Goal: Transaction & Acquisition: Purchase product/service

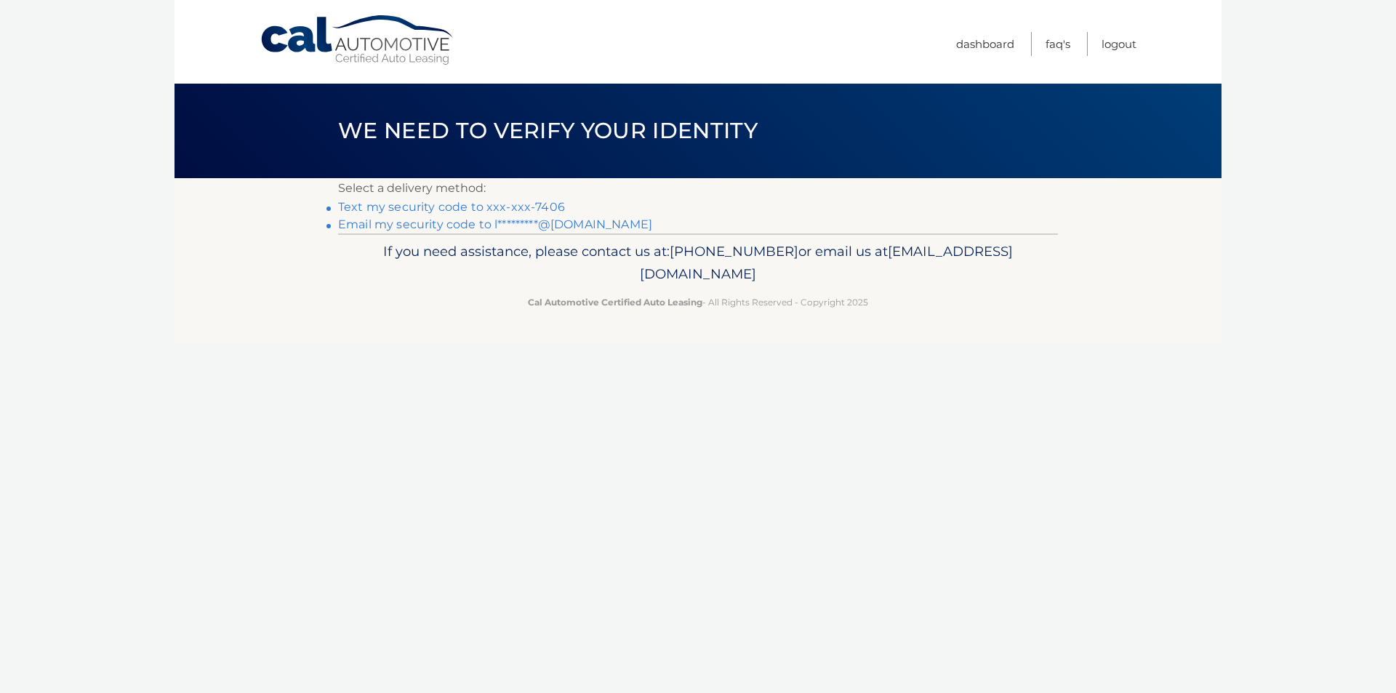
click at [539, 206] on link "Text my security code to xxx-xxx-7406" at bounding box center [451, 207] width 227 height 14
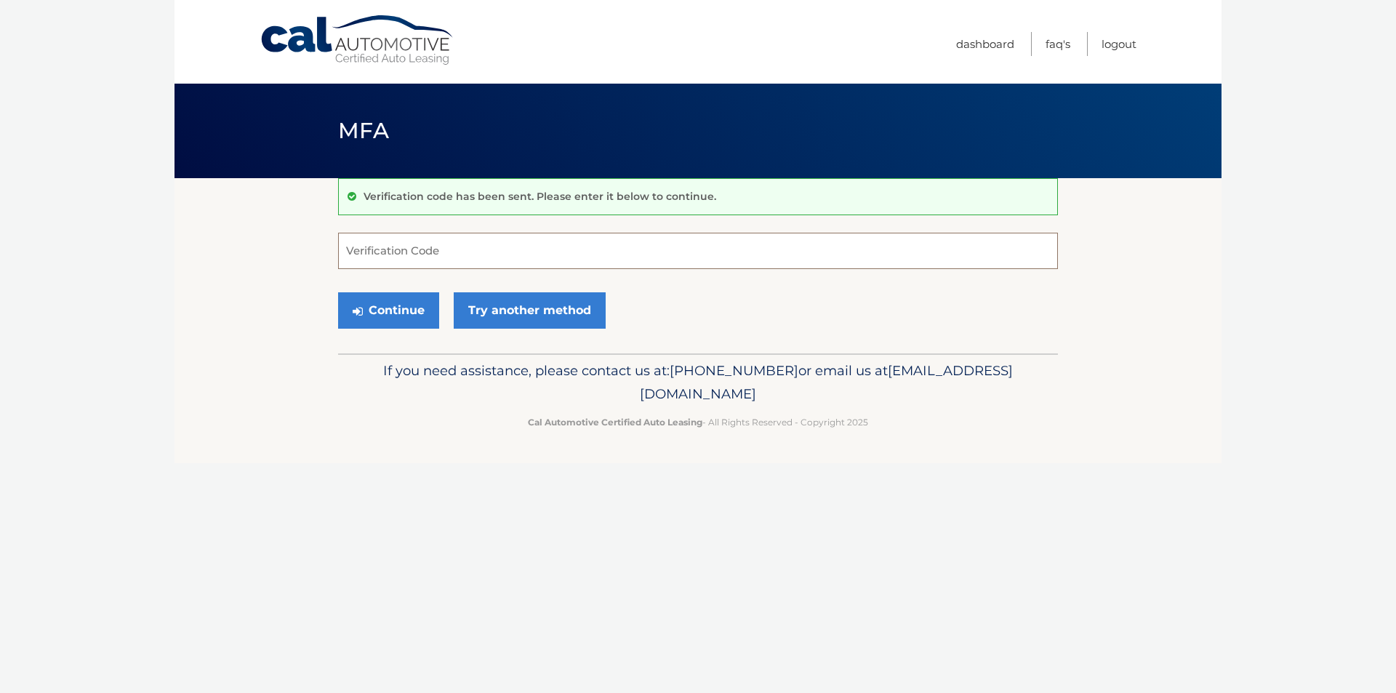
click at [438, 249] on input "Verification Code" at bounding box center [698, 251] width 720 height 36
type input "973796"
click at [374, 310] on button "Continue" at bounding box center [388, 310] width 101 height 36
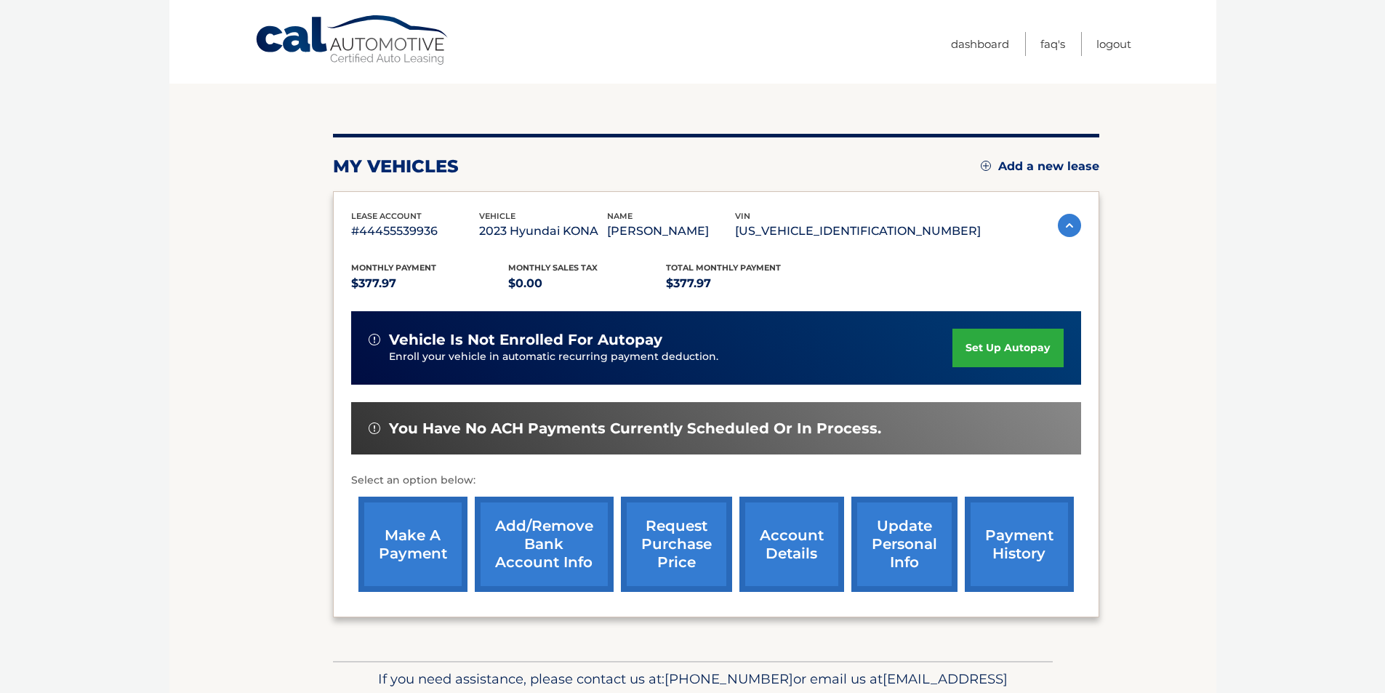
scroll to position [188, 0]
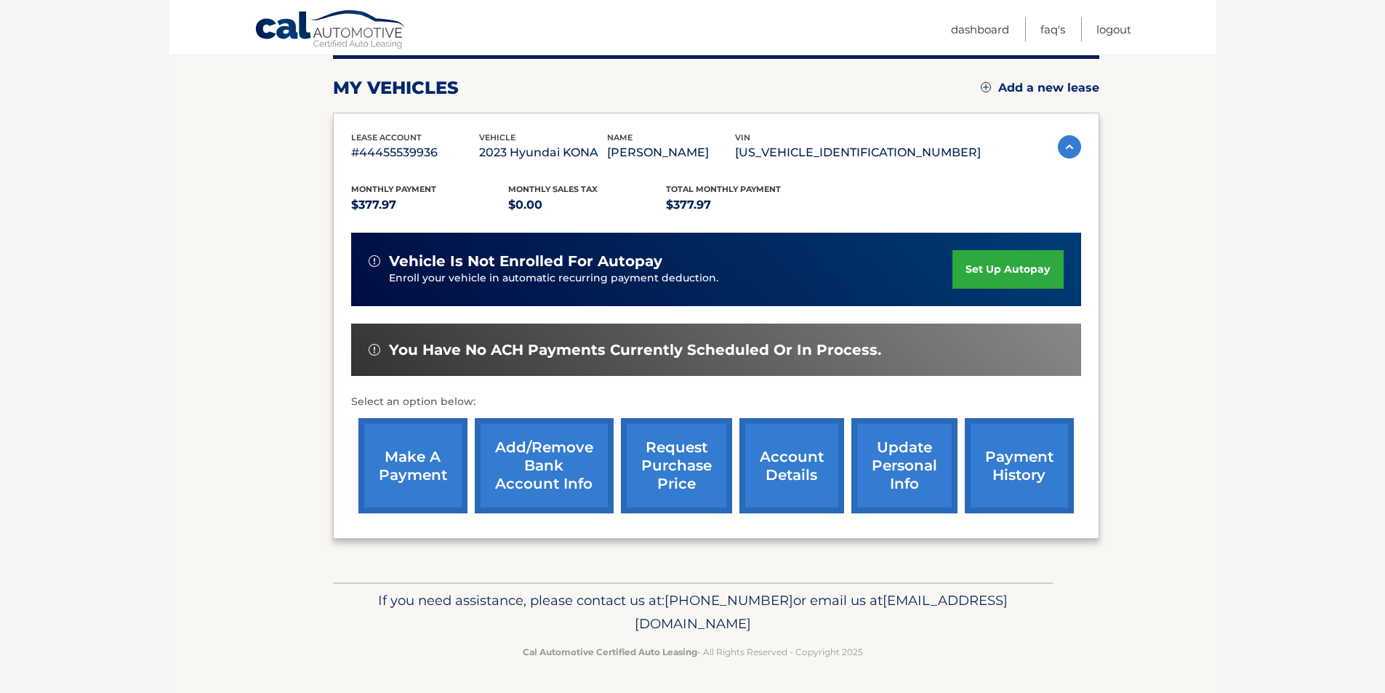
click at [409, 450] on link "make a payment" at bounding box center [412, 465] width 109 height 95
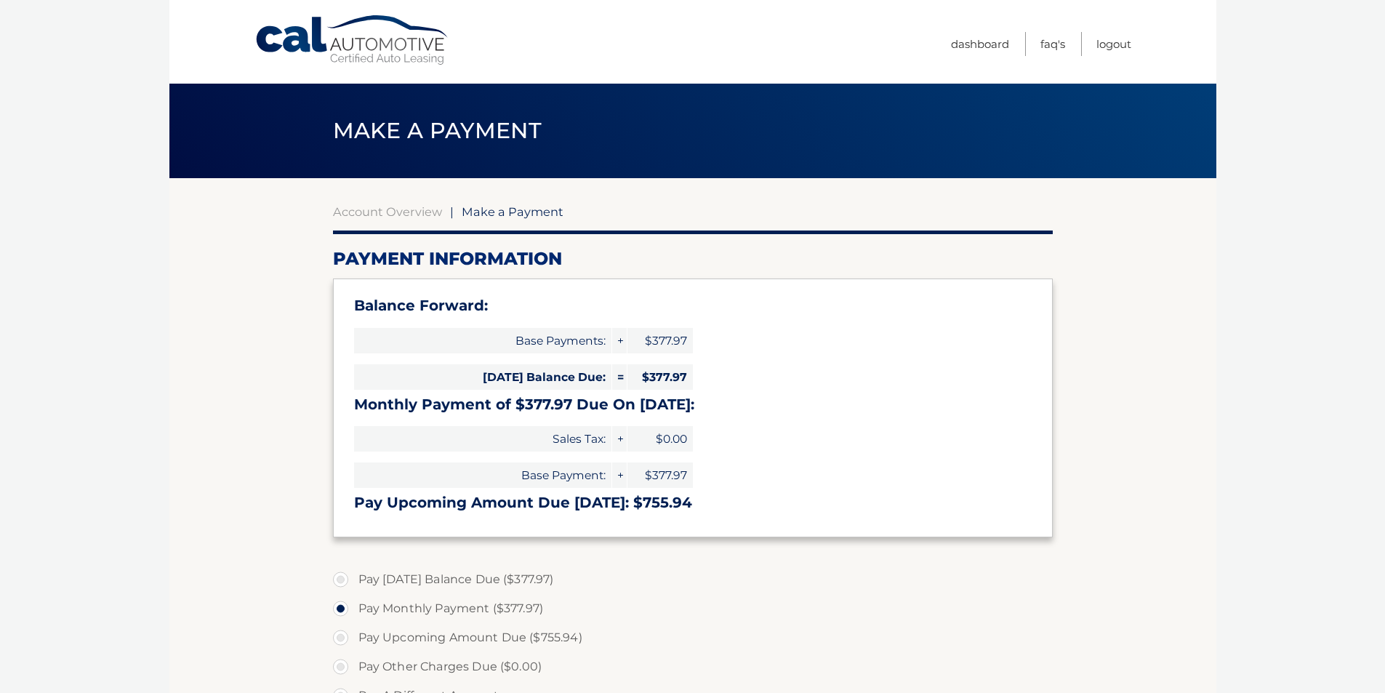
select select "NmE5M2I3ZWMtNzk3Ni00Y2UzLTgxMTktYmFkZGRiNTM2MGYx"
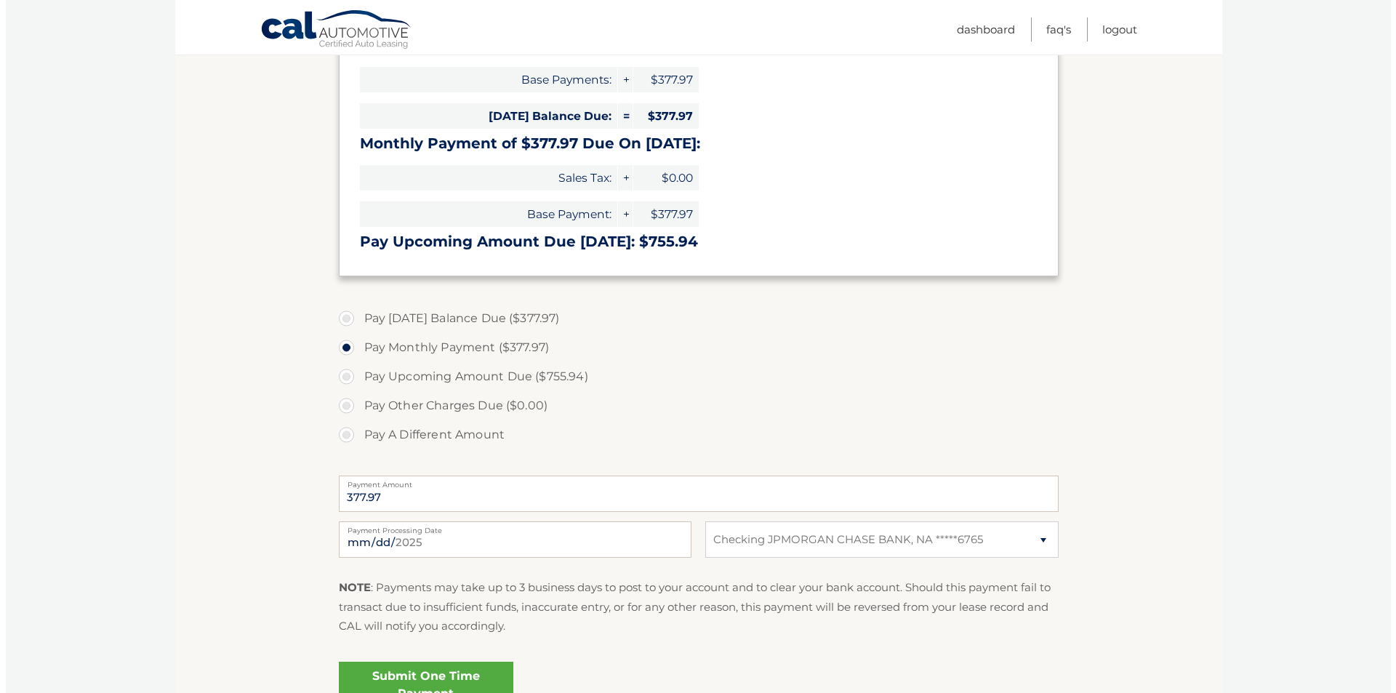
scroll to position [291, 0]
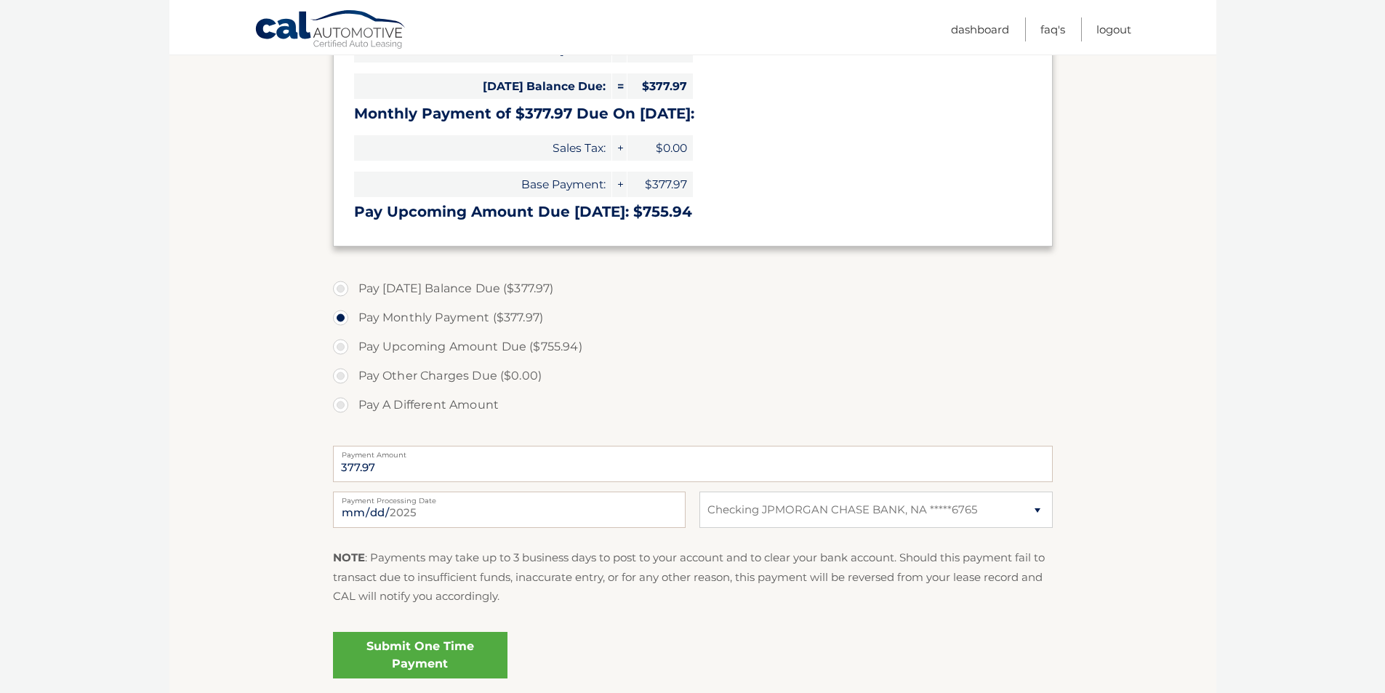
click at [406, 651] on link "Submit One Time Payment" at bounding box center [420, 655] width 174 height 47
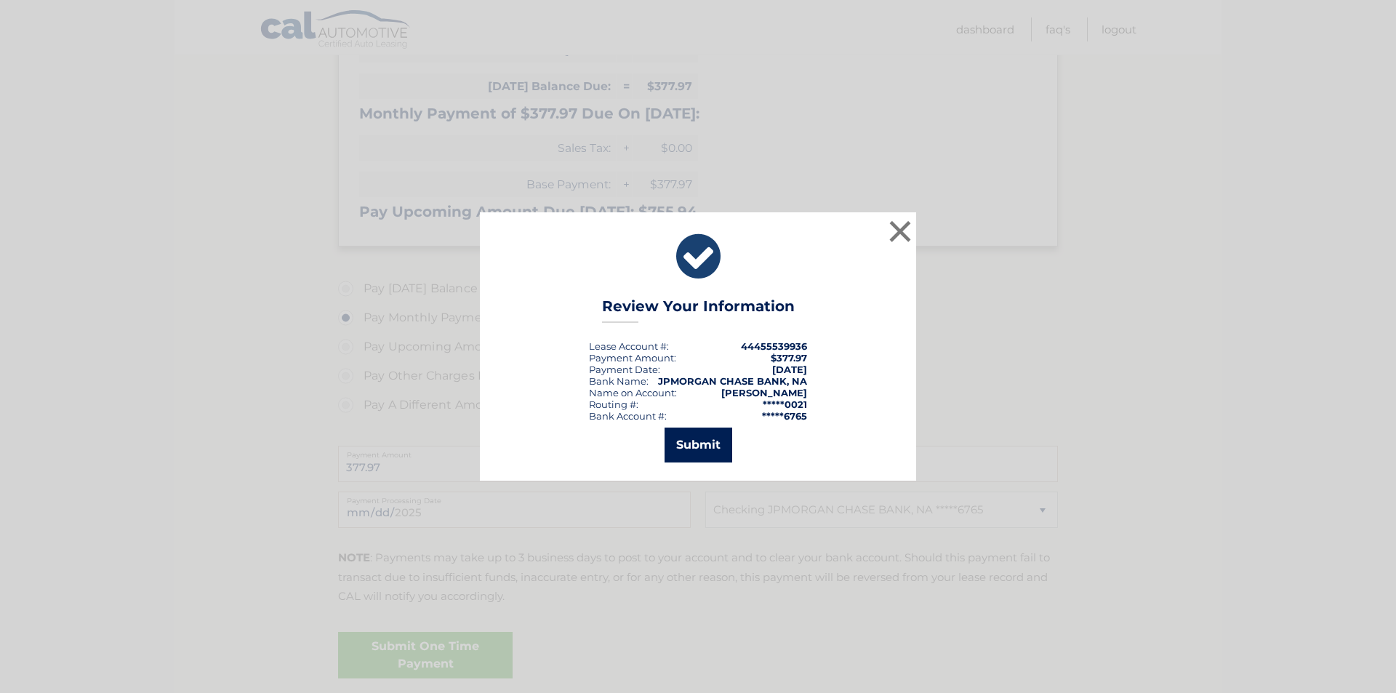
click at [689, 447] on button "Submit" at bounding box center [698, 444] width 68 height 35
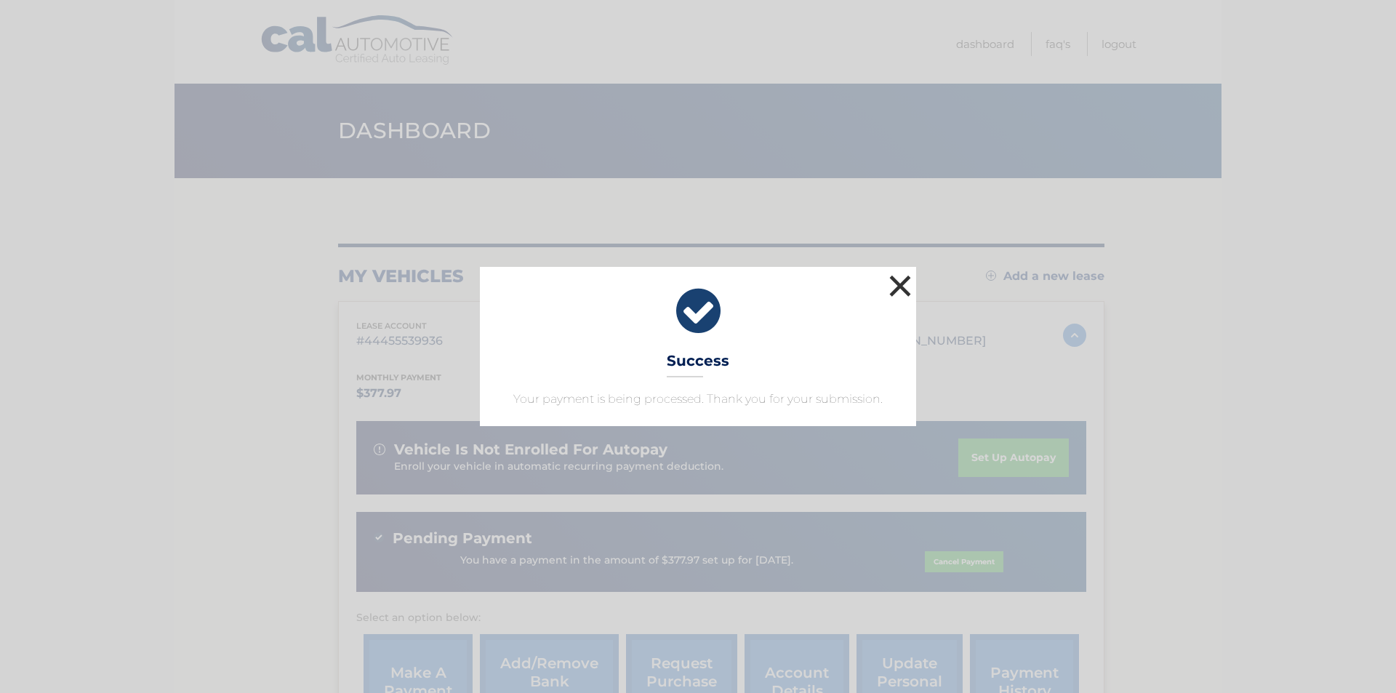
click at [905, 290] on button "×" at bounding box center [899, 285] width 29 height 29
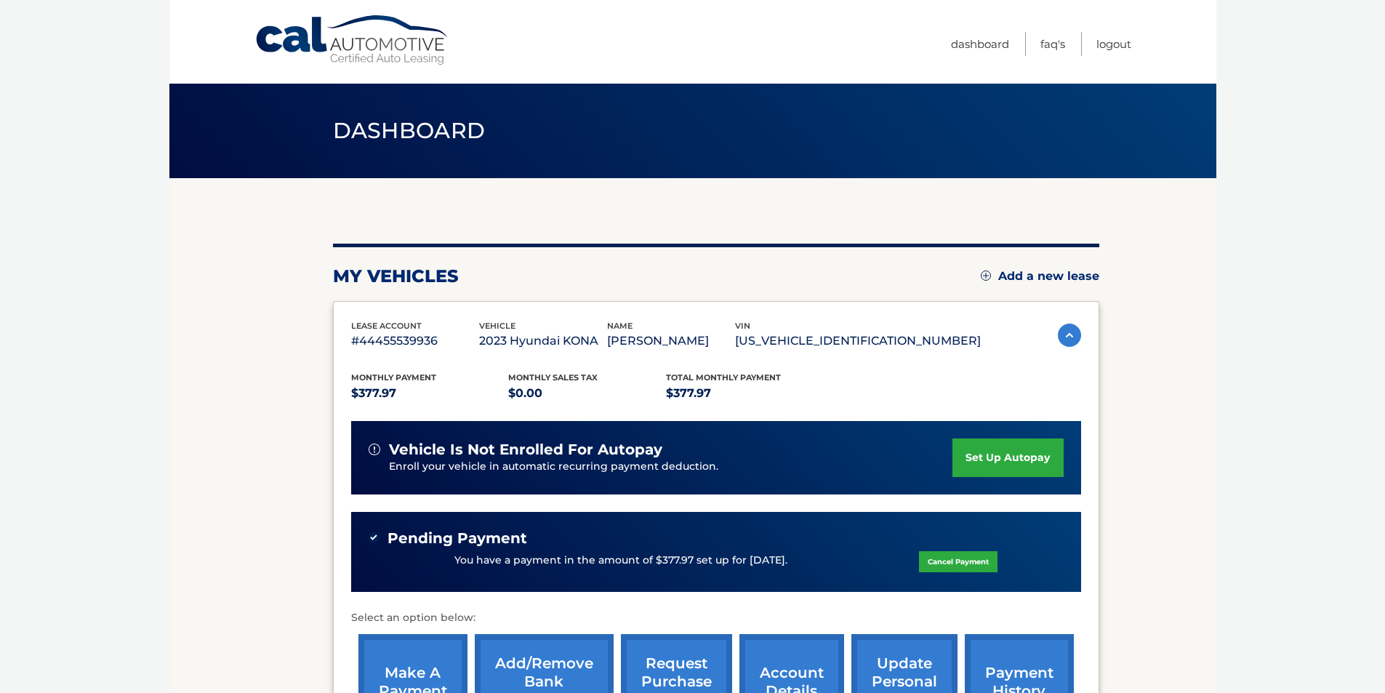
click at [430, 129] on span "Dashboard" at bounding box center [409, 130] width 153 height 27
click at [981, 47] on link "Dashboard" at bounding box center [980, 44] width 58 height 24
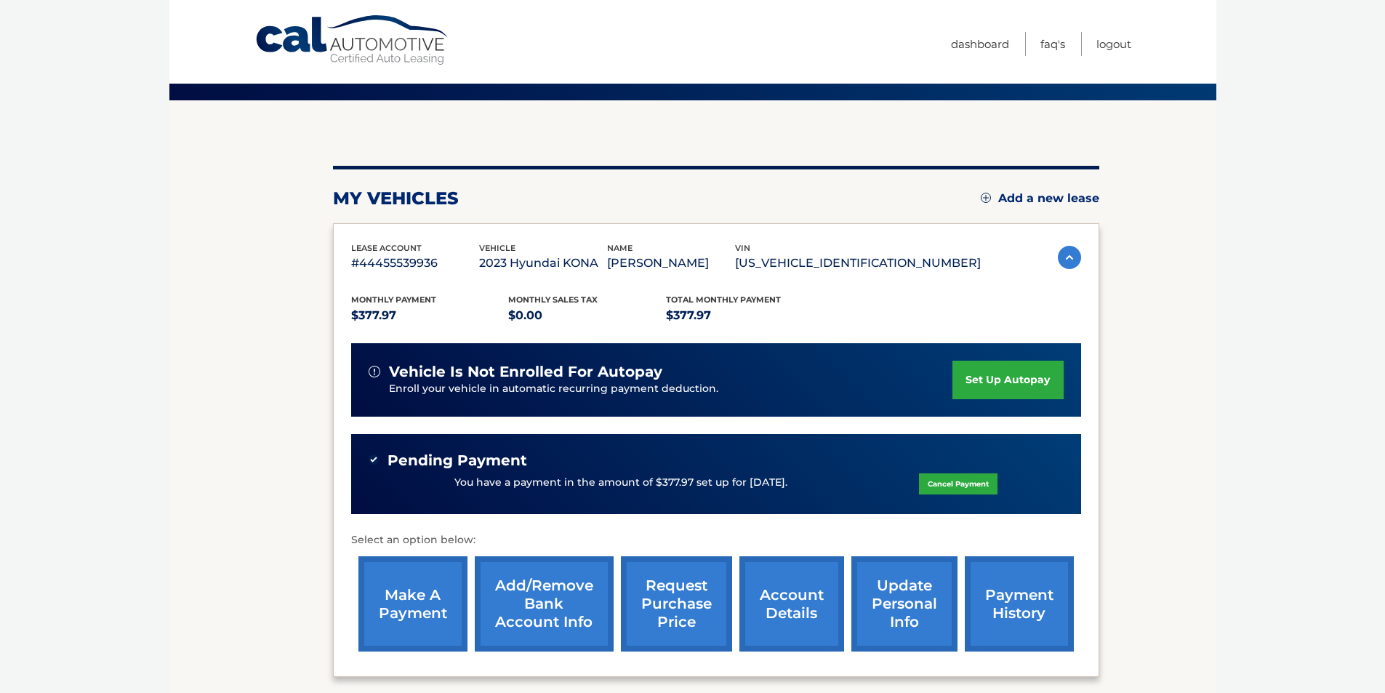
scroll to position [216, 0]
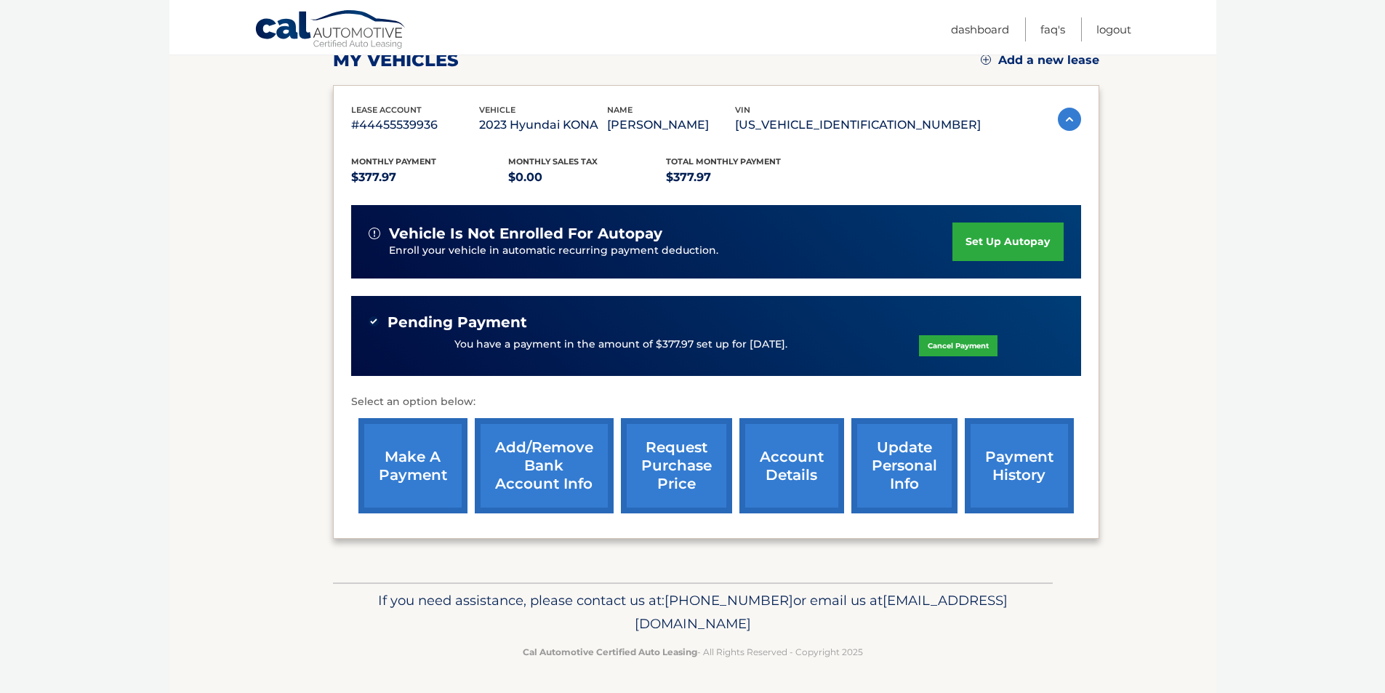
click at [1019, 471] on link "payment history" at bounding box center [1019, 465] width 109 height 95
